Goal: Task Accomplishment & Management: Complete application form

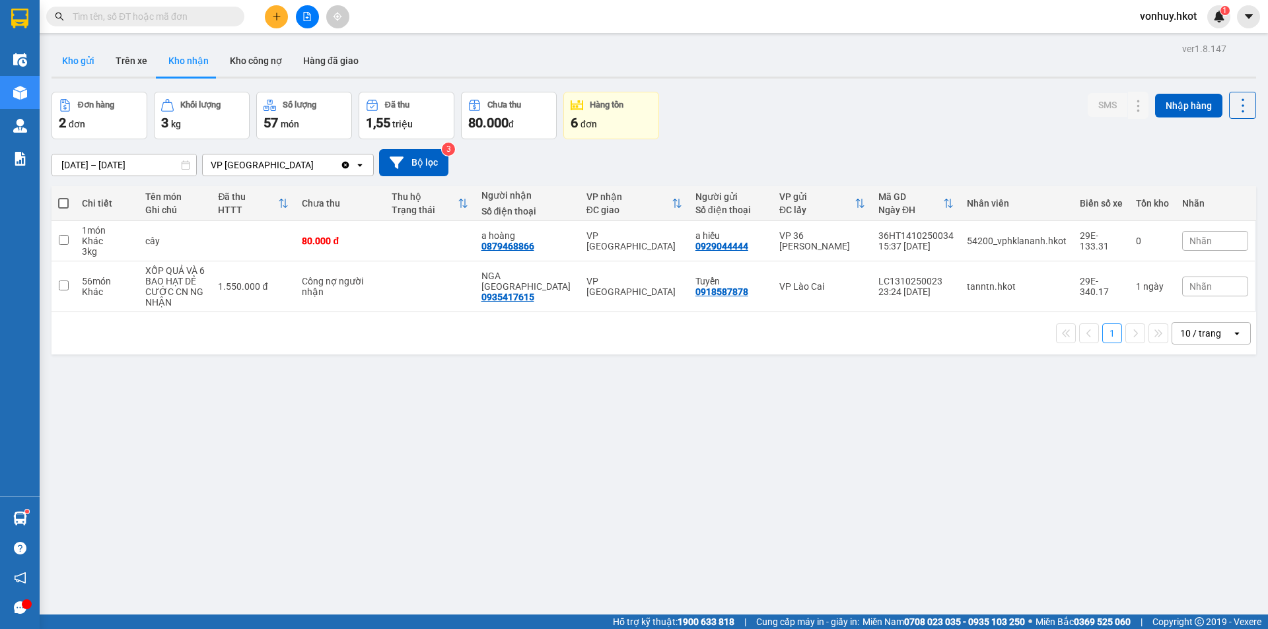
click at [79, 65] on button "Kho gửi" at bounding box center [78, 61] width 53 height 32
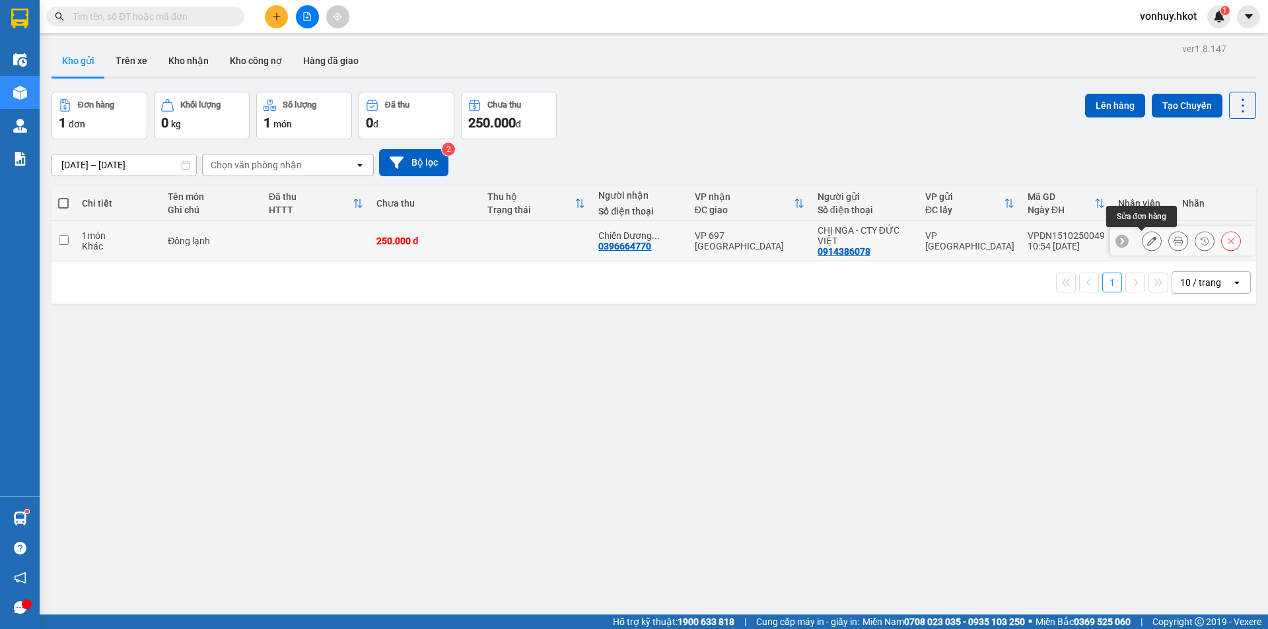
click at [1142, 240] on button at bounding box center [1151, 241] width 18 height 23
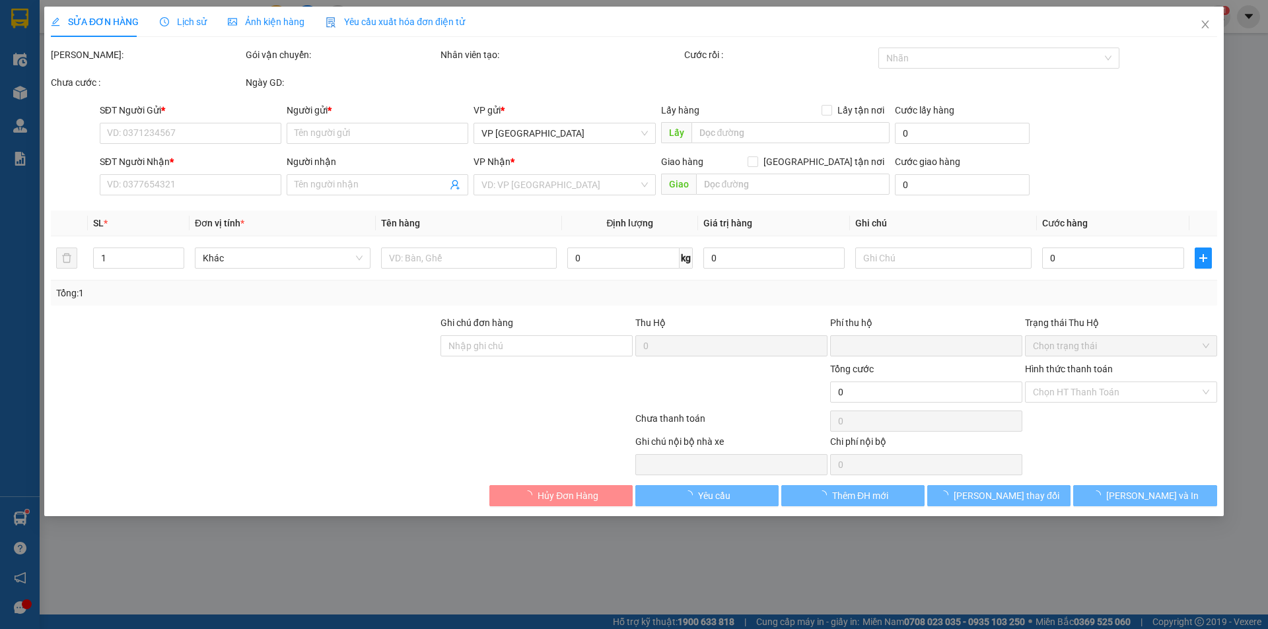
type input "0914386078"
type input "CHỊ NGA - CTY ĐỨC VIỆT"
type input "0396664770"
type input "Chiến Dương 0343814072"
type input "0"
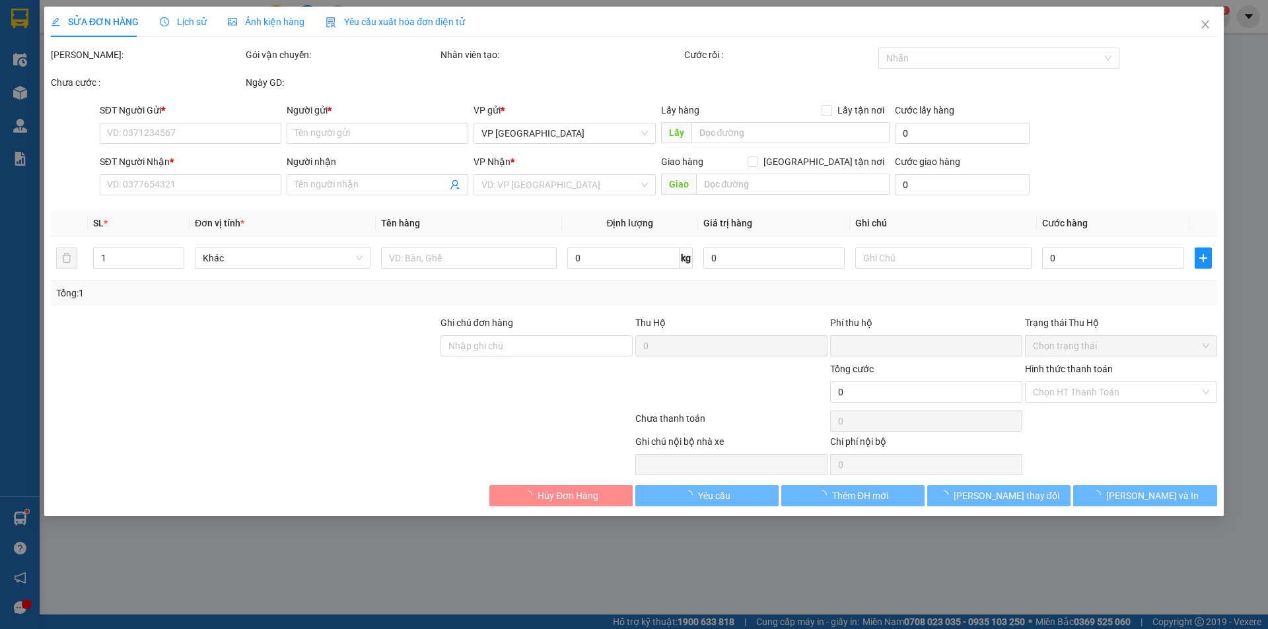
type input "250.000"
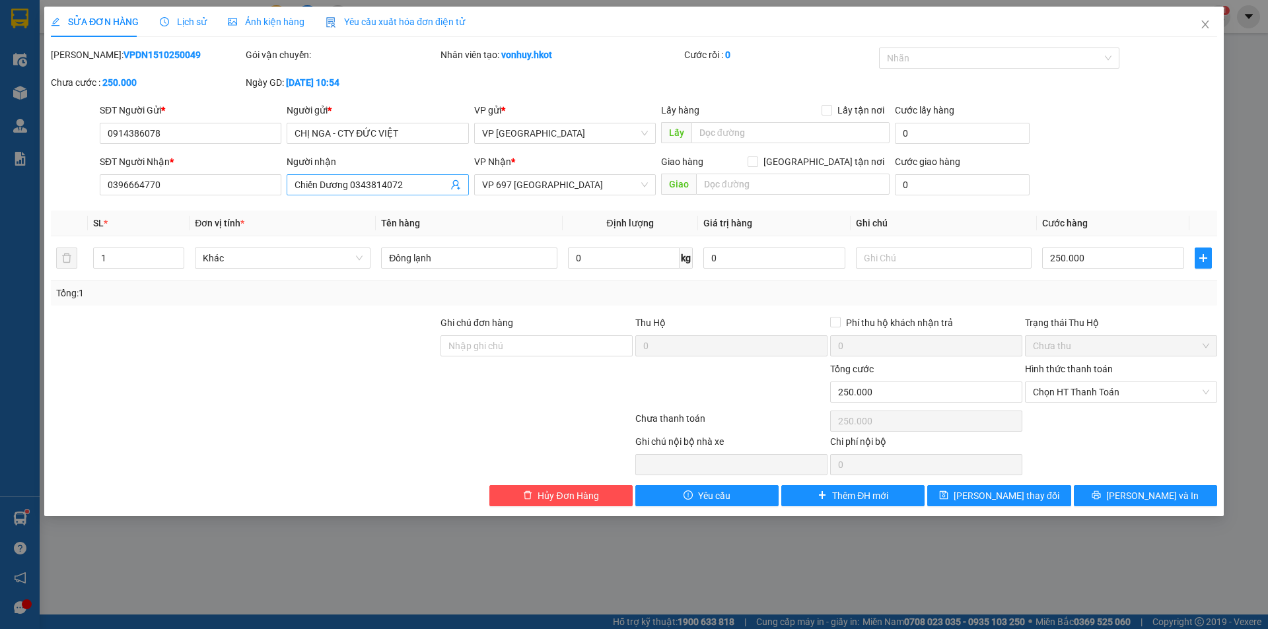
click at [337, 185] on input "Chiến Dương 0343814072" at bounding box center [370, 185] width 153 height 15
click at [356, 190] on input "Chiến Dương 0343814072" at bounding box center [370, 185] width 153 height 15
drag, startPoint x: 168, startPoint y: 186, endPoint x: 91, endPoint y: 190, distance: 76.7
click at [91, 190] on div "SĐT Người Nhận * 0396664770 0396664770 Người nhận Chiến Dương 0343814072 VP Nhậ…" at bounding box center [634, 178] width 1169 height 46
click at [328, 178] on input "Chiến Dương 0343814072" at bounding box center [370, 185] width 153 height 15
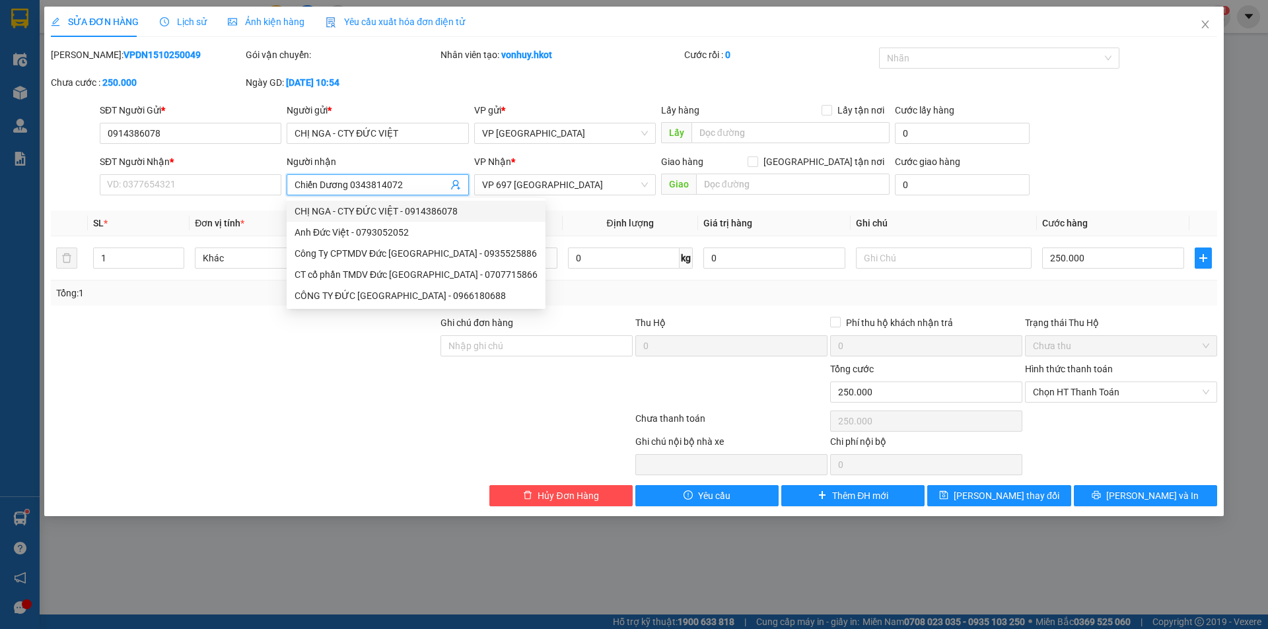
drag, startPoint x: 422, startPoint y: 184, endPoint x: 288, endPoint y: 184, distance: 134.0
click at [288, 184] on span "Chiến Dương 0343814072" at bounding box center [378, 184] width 182 height 21
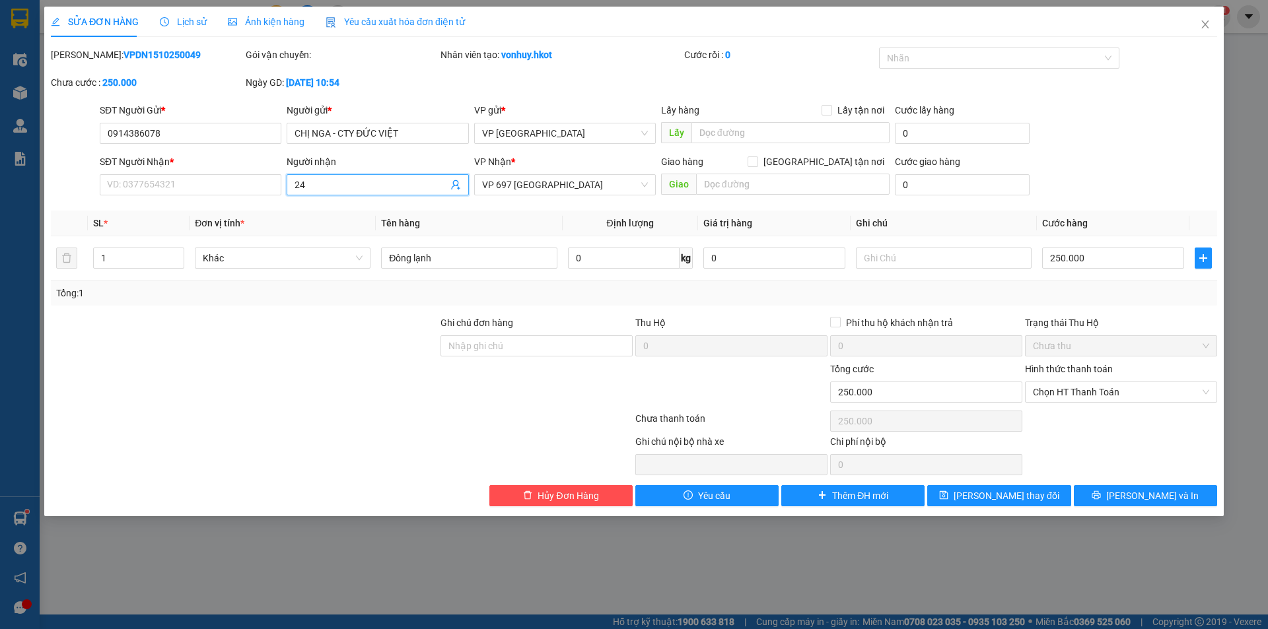
type input "2"
type input "d"
type input "đb"
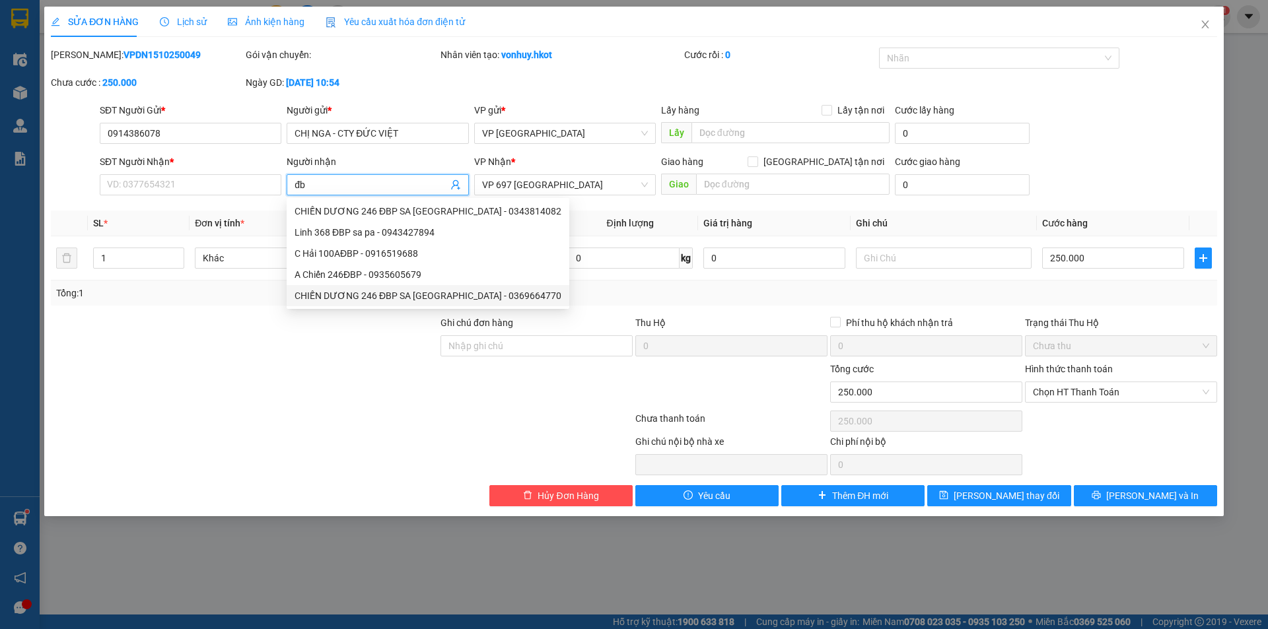
click at [437, 298] on div "CHIẾN DƯƠNG 246 ĐBP SA [GEOGRAPHIC_DATA] - 0369664770" at bounding box center [427, 296] width 267 height 15
type input "0369664770"
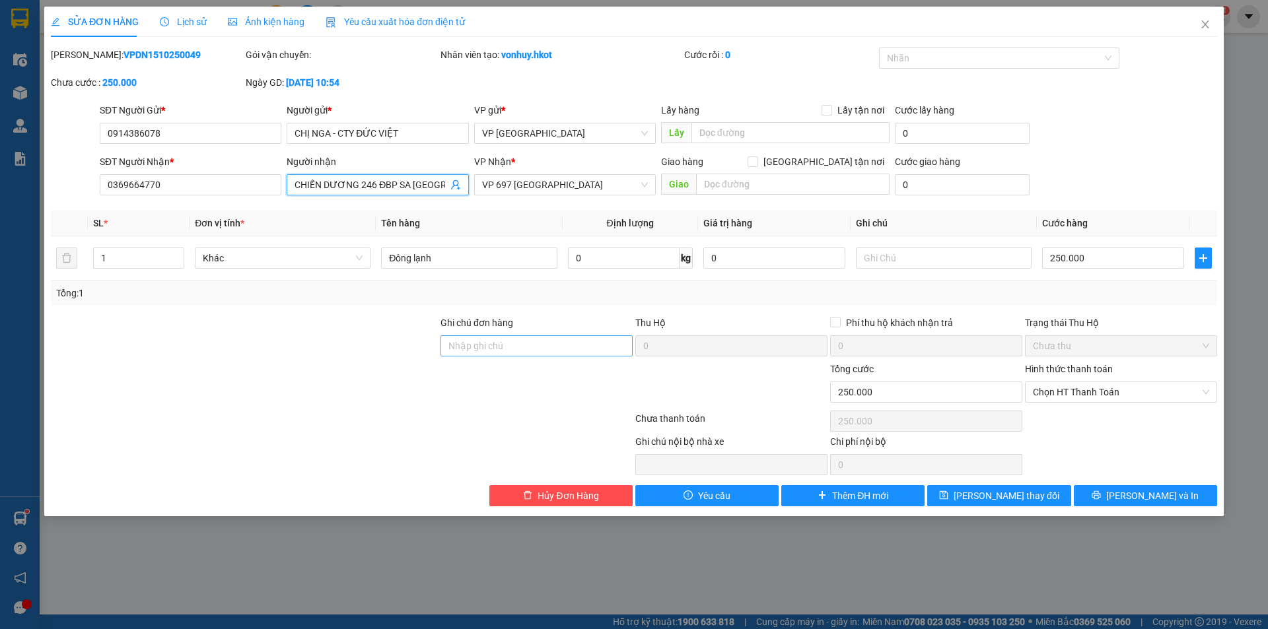
type input "CHIẾN DƯƠNG 246 ĐBP SA [GEOGRAPHIC_DATA]"
click at [485, 349] on input "Ghi chú đơn hàng" at bounding box center [536, 345] width 192 height 21
paste input "0396664770"
type input "0396664770"
drag, startPoint x: 505, startPoint y: 347, endPoint x: 437, endPoint y: 342, distance: 68.2
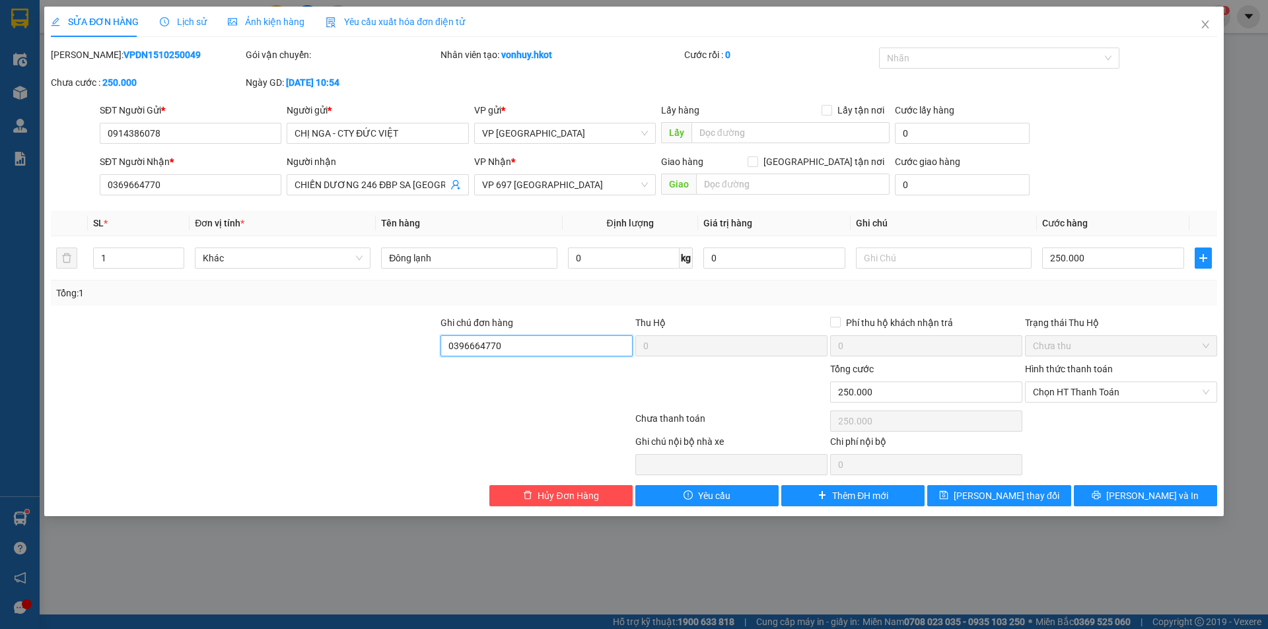
click at [437, 342] on div "Ghi chú đơn hàng 0396664770 Thu Hộ 0 Phí thu hộ khách nhận trả 0 Trạng thái Thu…" at bounding box center [634, 339] width 1169 height 46
click at [1154, 501] on span "[PERSON_NAME] và In" at bounding box center [1152, 496] width 92 height 15
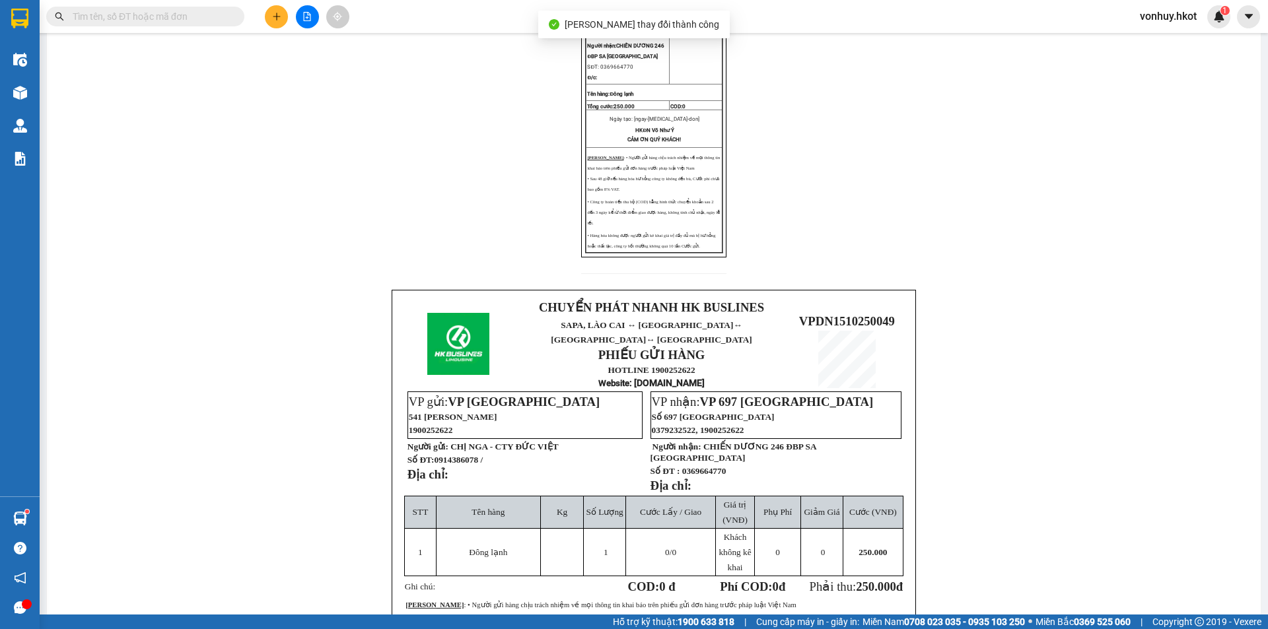
scroll to position [330, 0]
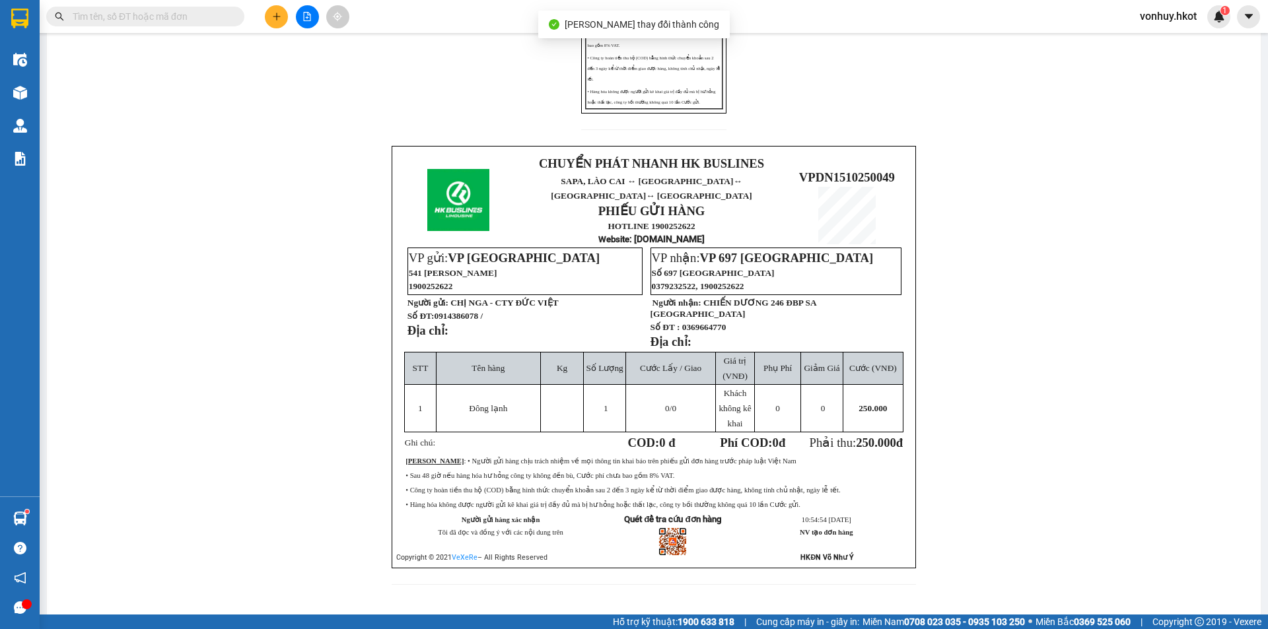
click at [833, 364] on span "Giảm Giá" at bounding box center [822, 368] width 36 height 10
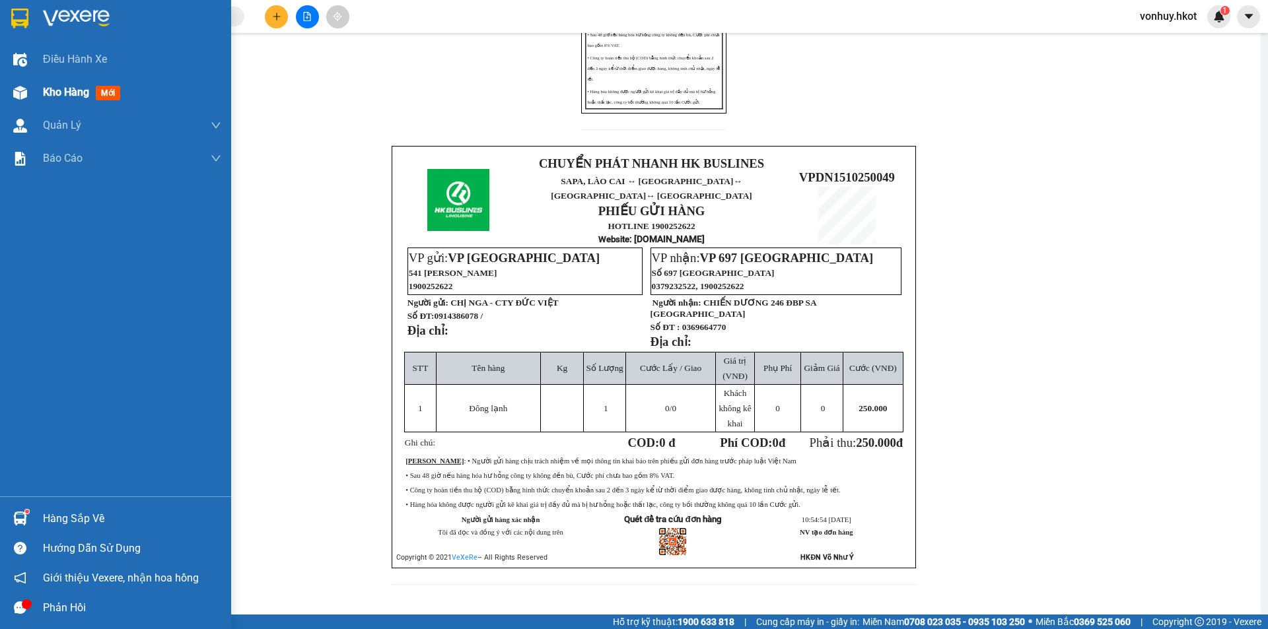
click at [65, 87] on span "Kho hàng" at bounding box center [66, 92] width 46 height 13
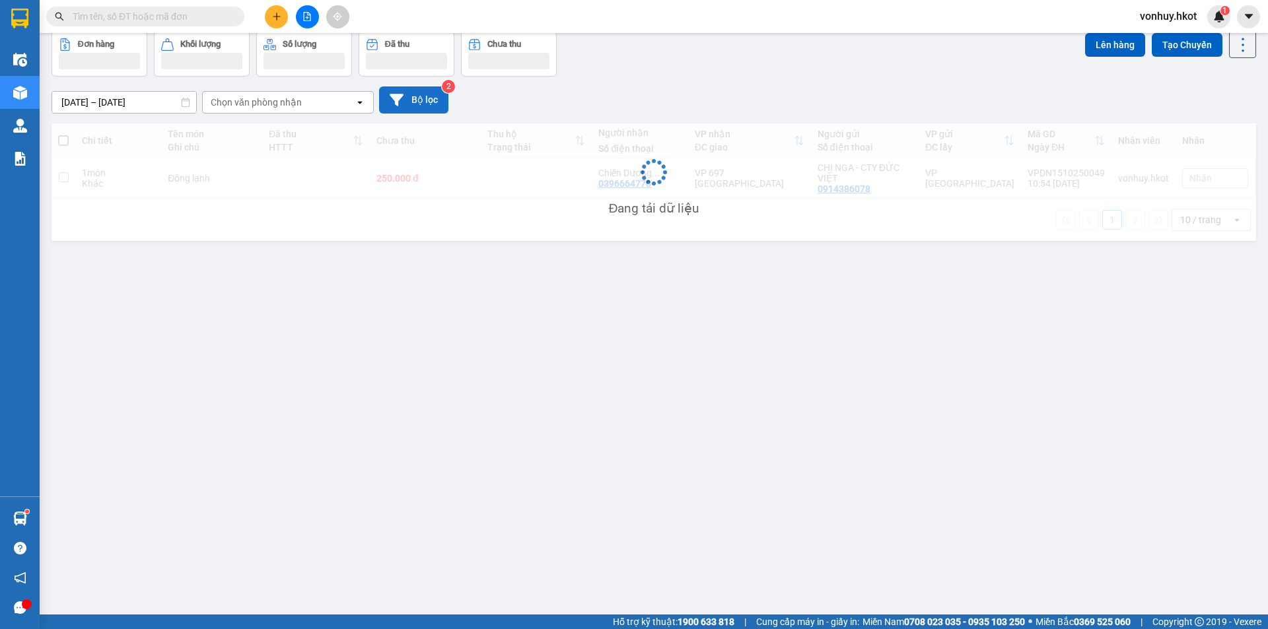
scroll to position [61, 0]
